Goal: Navigation & Orientation: Find specific page/section

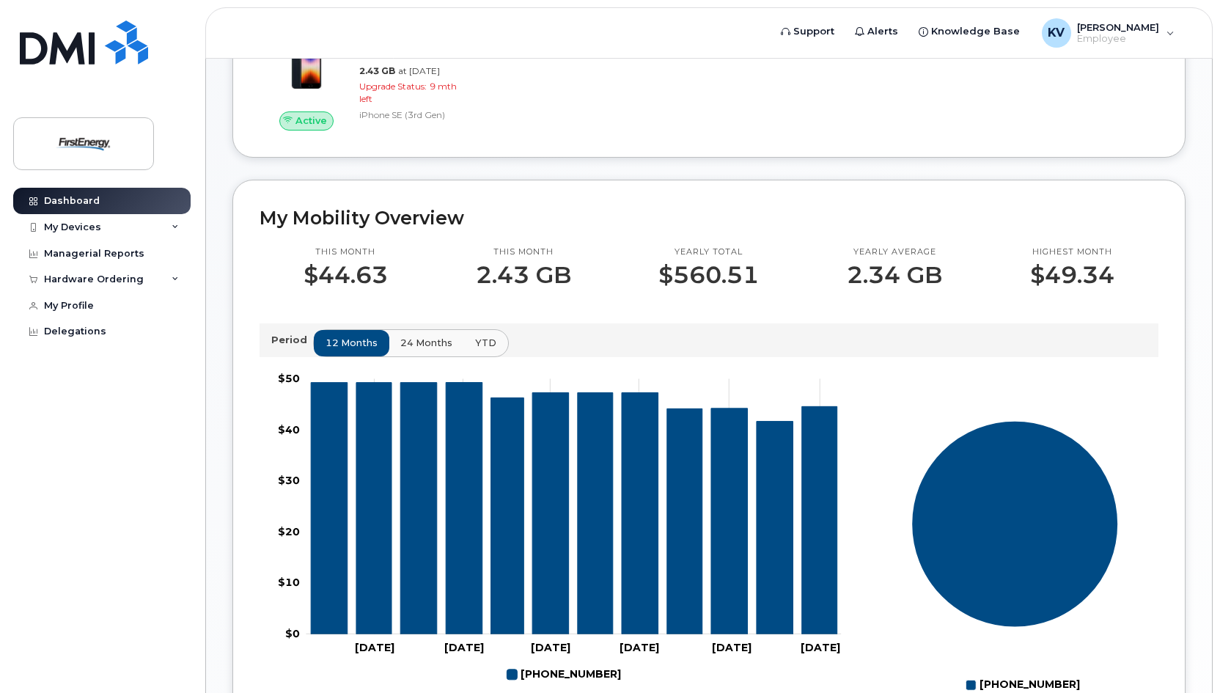
scroll to position [367, 0]
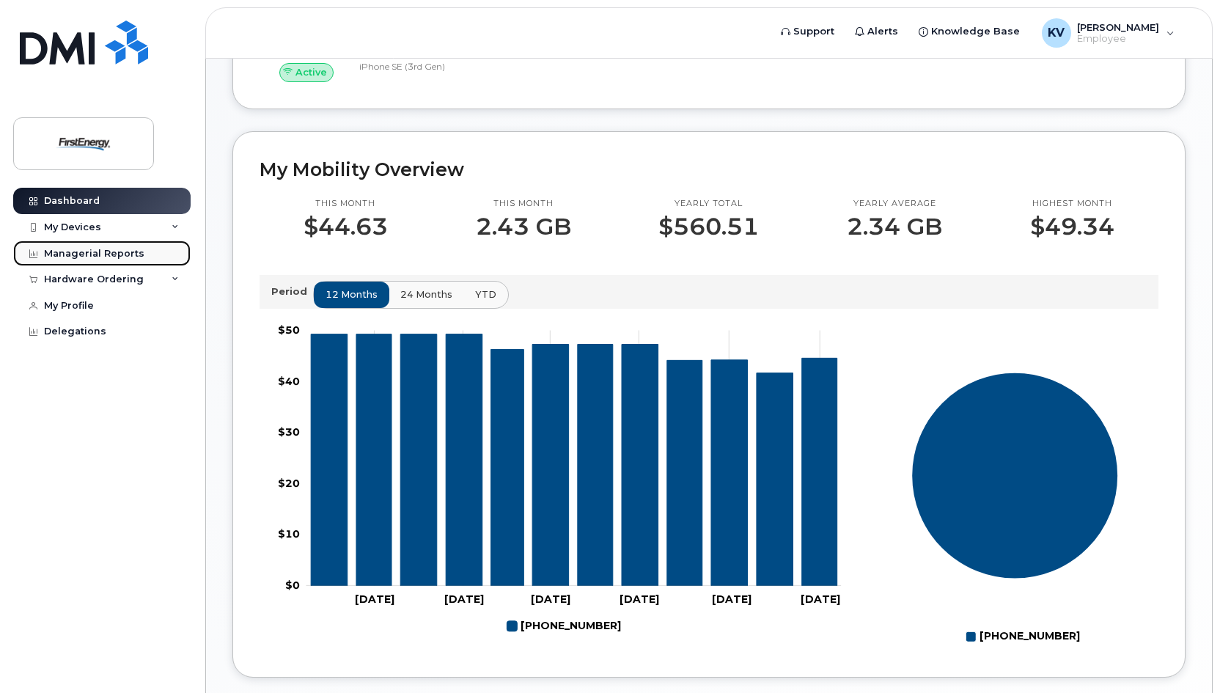
click at [91, 254] on div "Managerial Reports" at bounding box center [94, 254] width 100 height 12
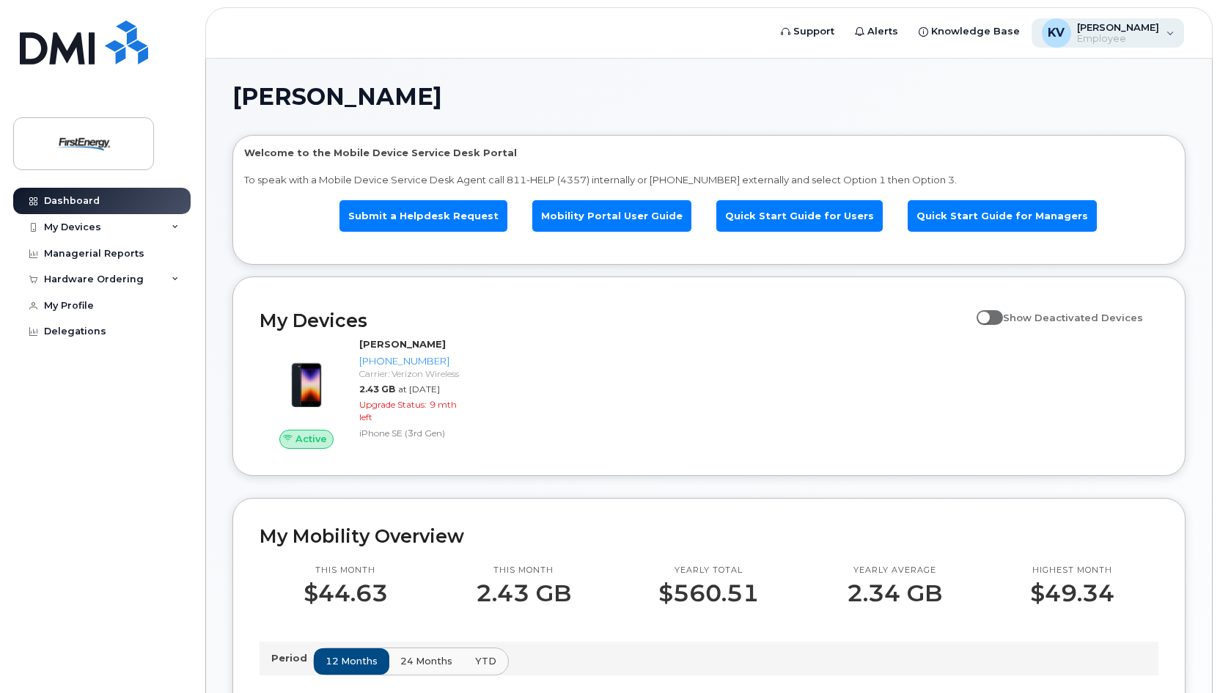
click at [1118, 26] on span "[PERSON_NAME]" at bounding box center [1118, 27] width 82 height 12
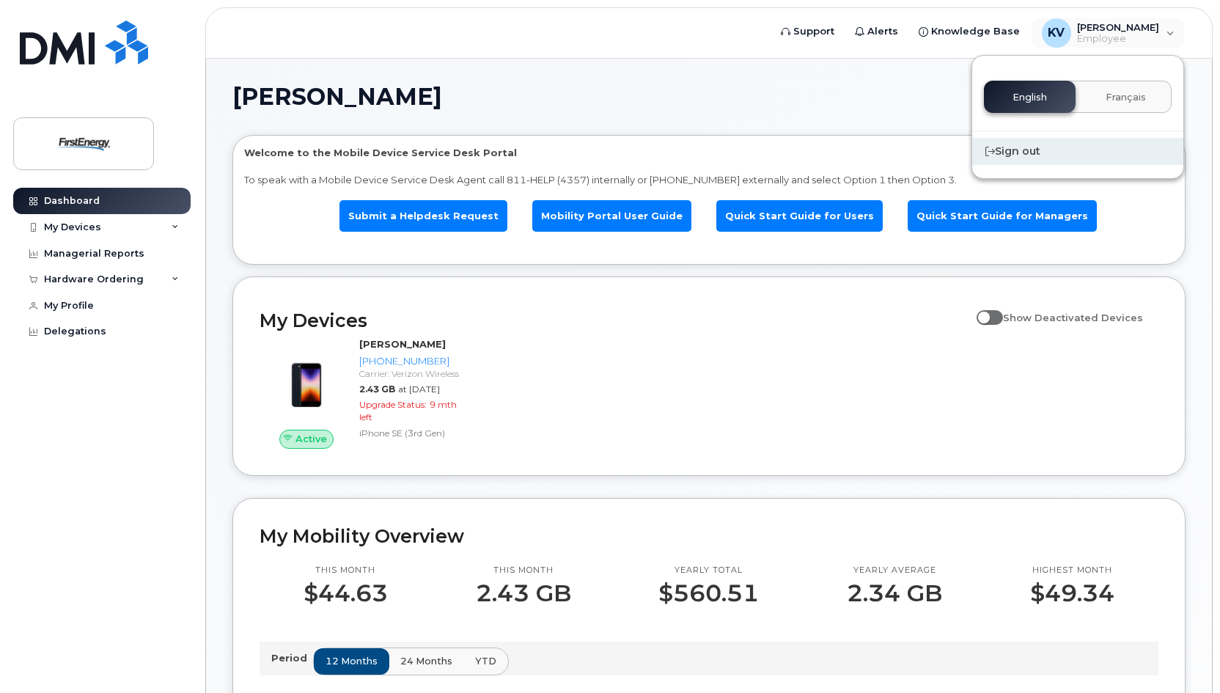
click at [1010, 150] on div "Sign out" at bounding box center [1077, 151] width 211 height 27
